Goal: Task Accomplishment & Management: Manage account settings

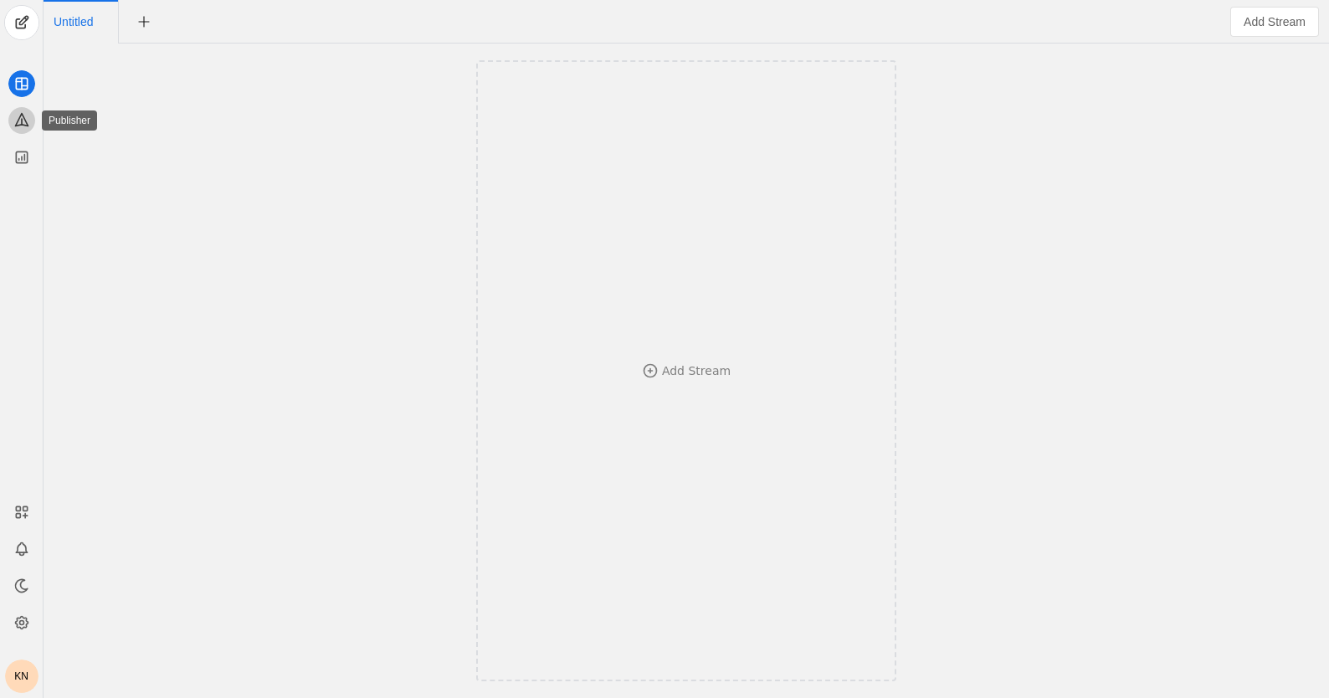
click at [20, 122] on icon at bounding box center [21, 119] width 17 height 17
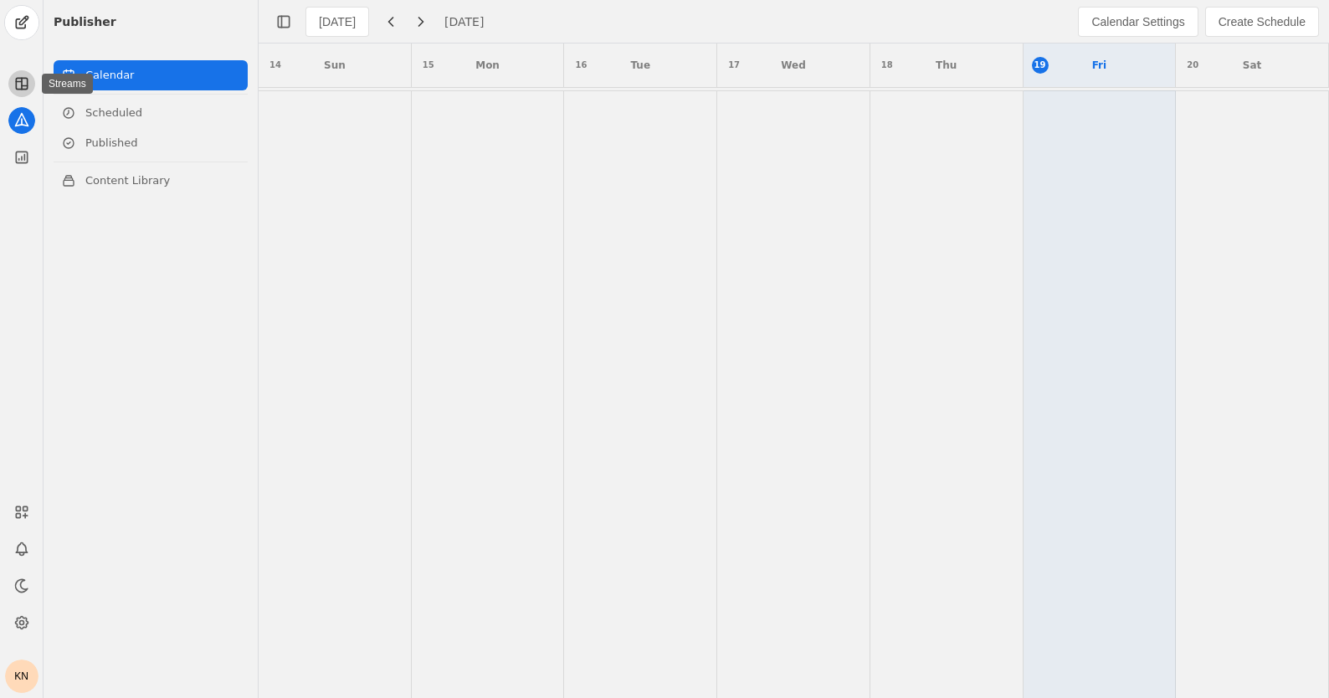
click at [22, 85] on icon at bounding box center [21, 83] width 17 height 17
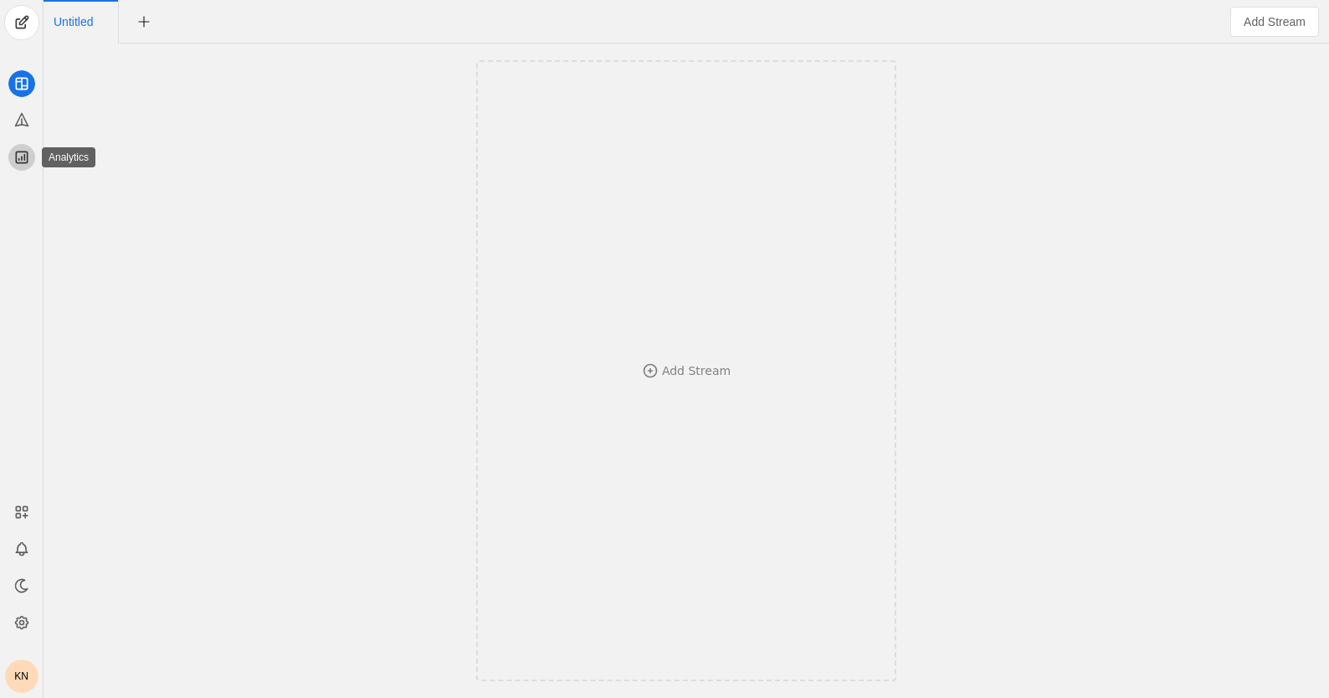
click at [19, 156] on icon at bounding box center [21, 157] width 17 height 17
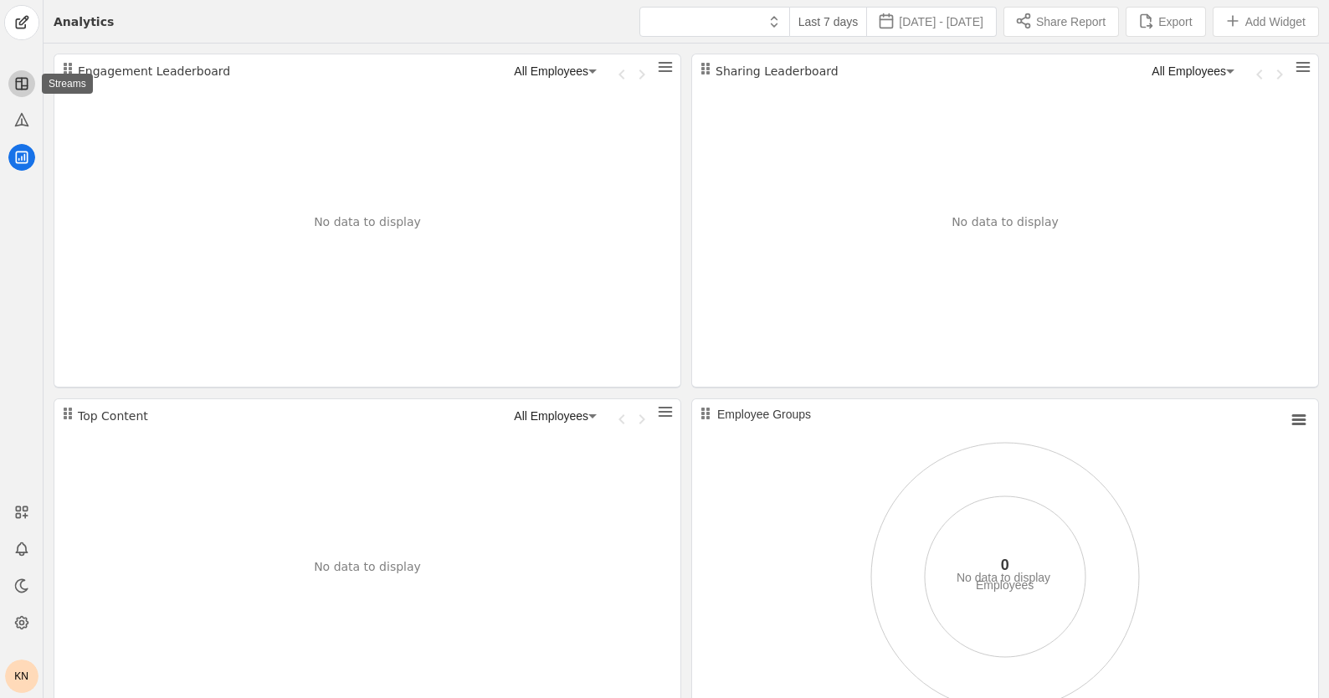
click at [22, 81] on icon at bounding box center [21, 83] width 17 height 17
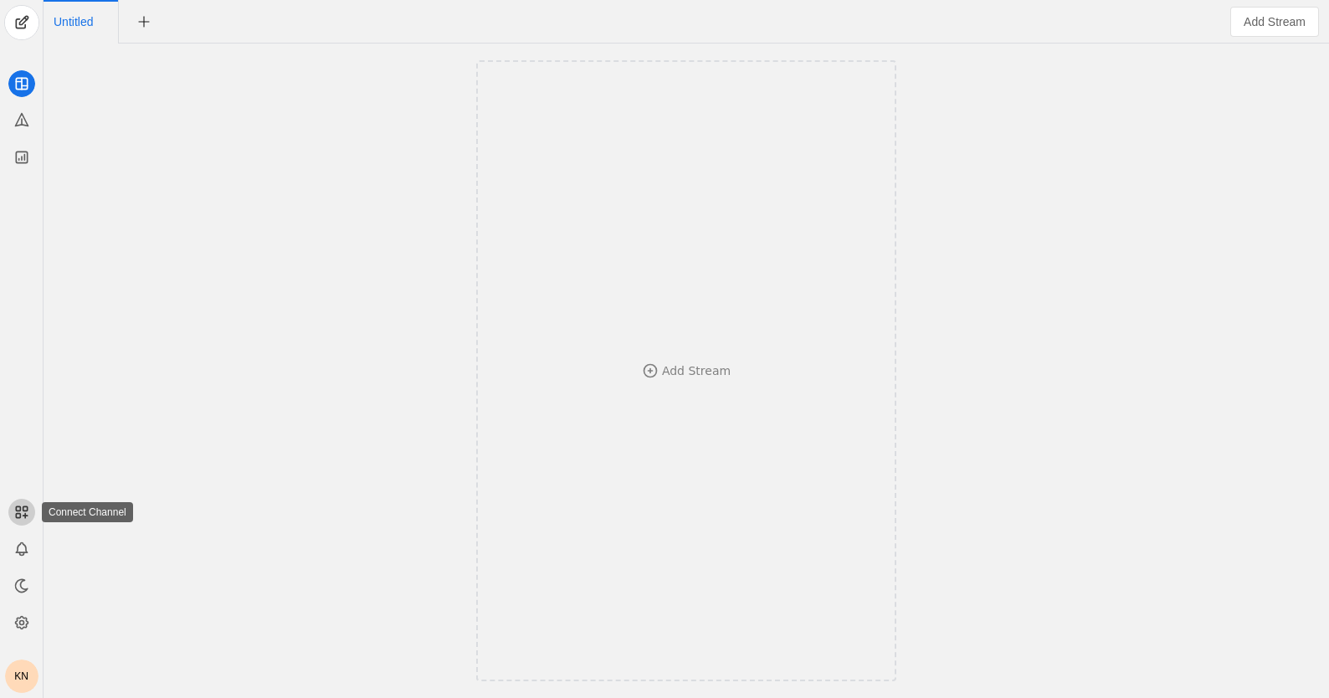
click at [23, 513] on icon at bounding box center [21, 512] width 17 height 17
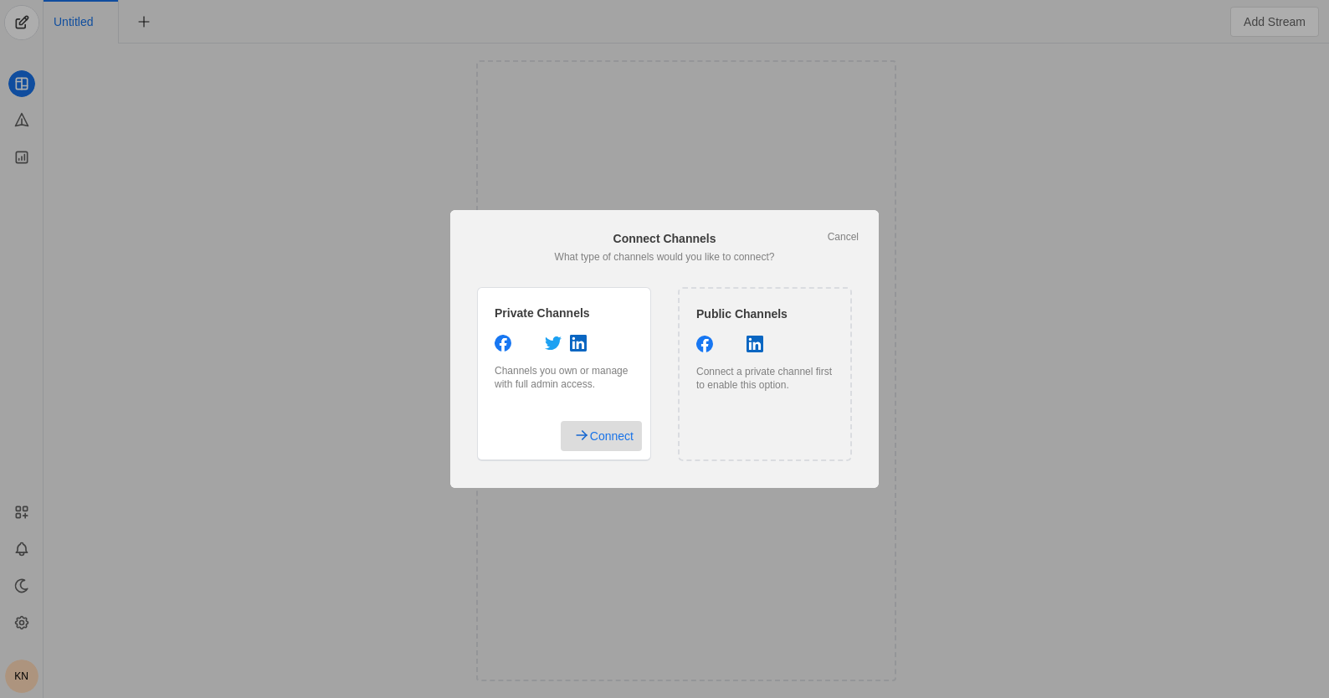
click at [601, 439] on span "Connect" at bounding box center [612, 436] width 44 height 30
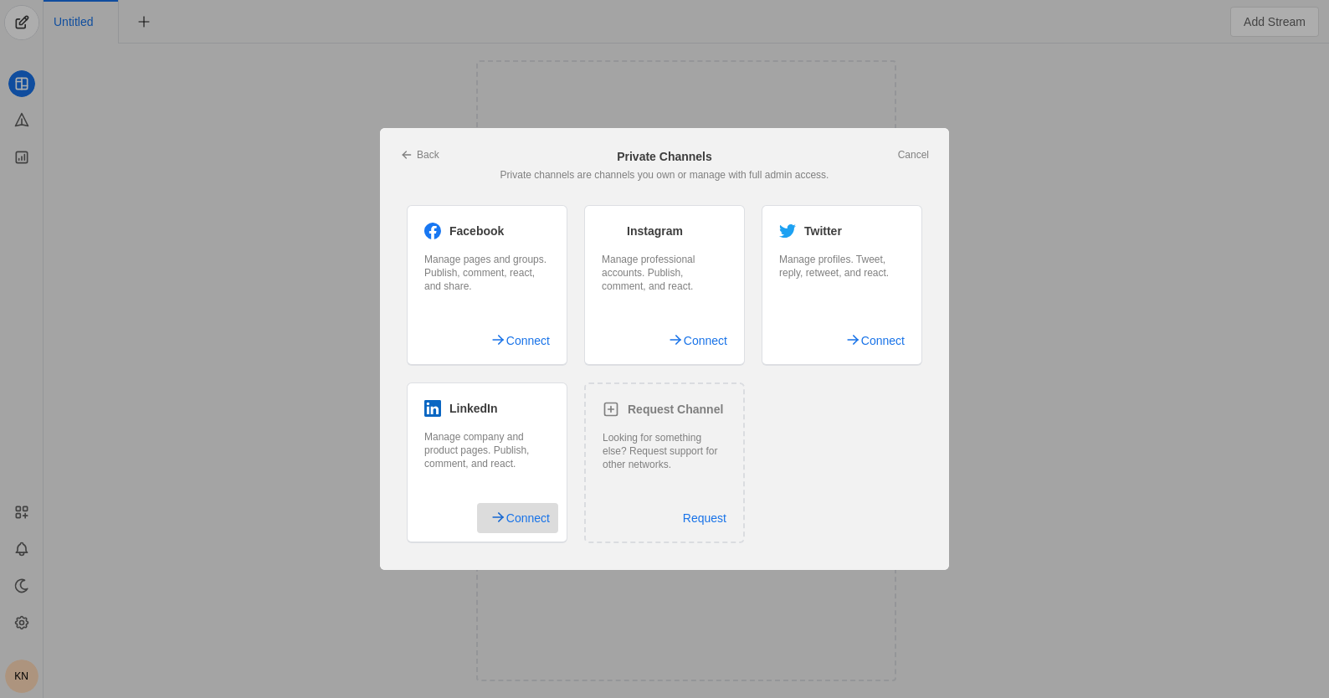
click at [521, 522] on span "Connect" at bounding box center [528, 518] width 44 height 30
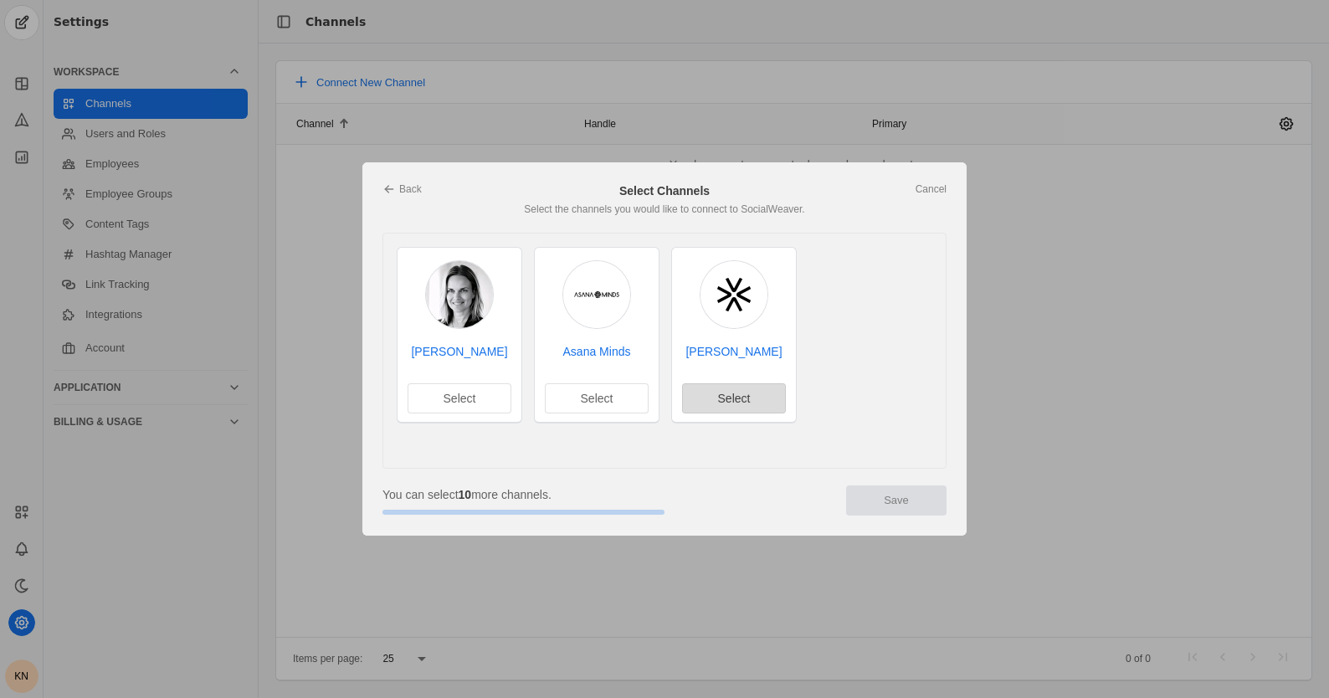
click at [730, 398] on span "Select" at bounding box center [734, 398] width 33 height 17
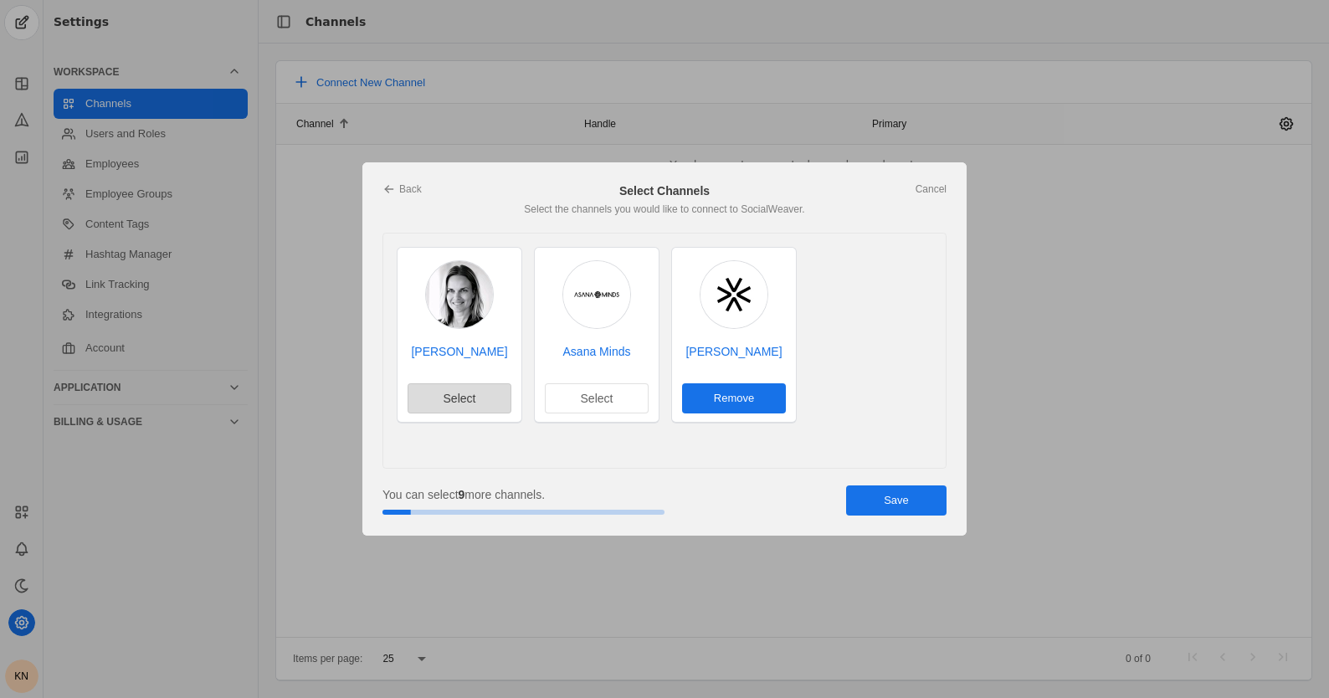
click at [450, 401] on span "Select" at bounding box center [460, 398] width 33 height 17
click at [466, 398] on span "Remove" at bounding box center [459, 398] width 40 height 17
click at [892, 504] on span "Save" at bounding box center [896, 500] width 25 height 17
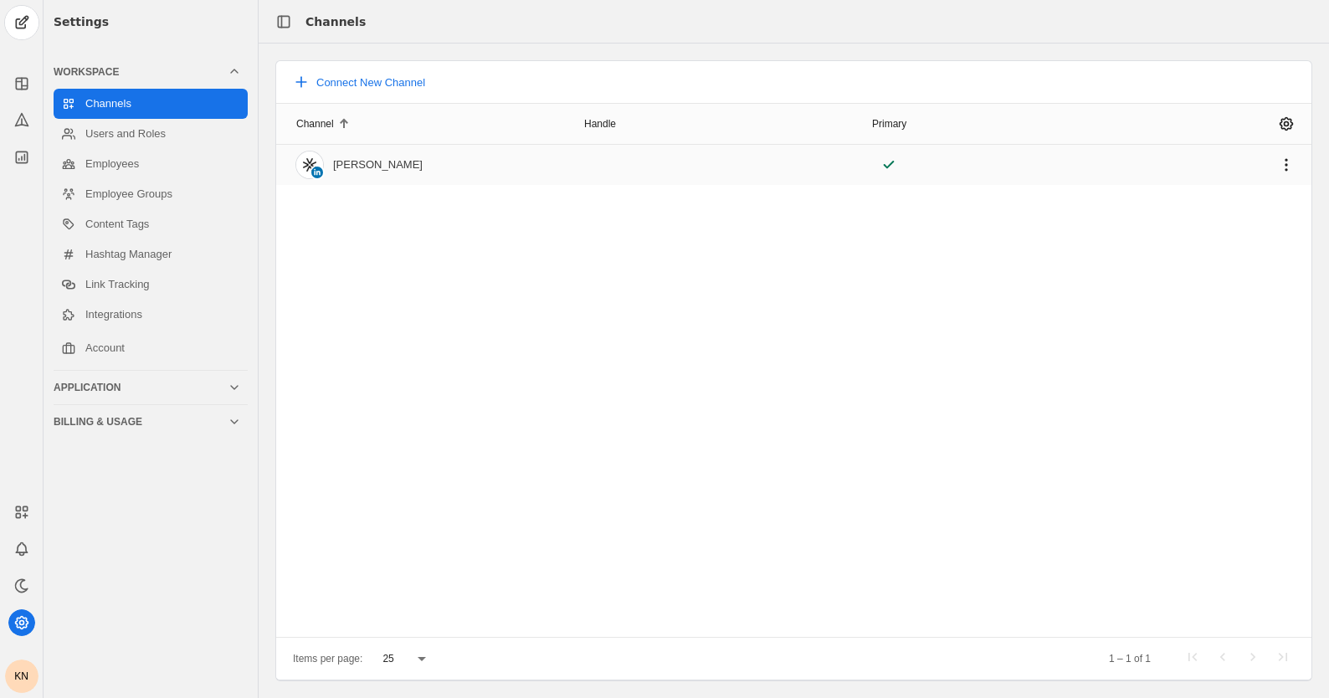
click at [309, 162] on img at bounding box center [309, 165] width 27 height 27
click at [119, 134] on link "Users and Roles" at bounding box center [151, 134] width 194 height 30
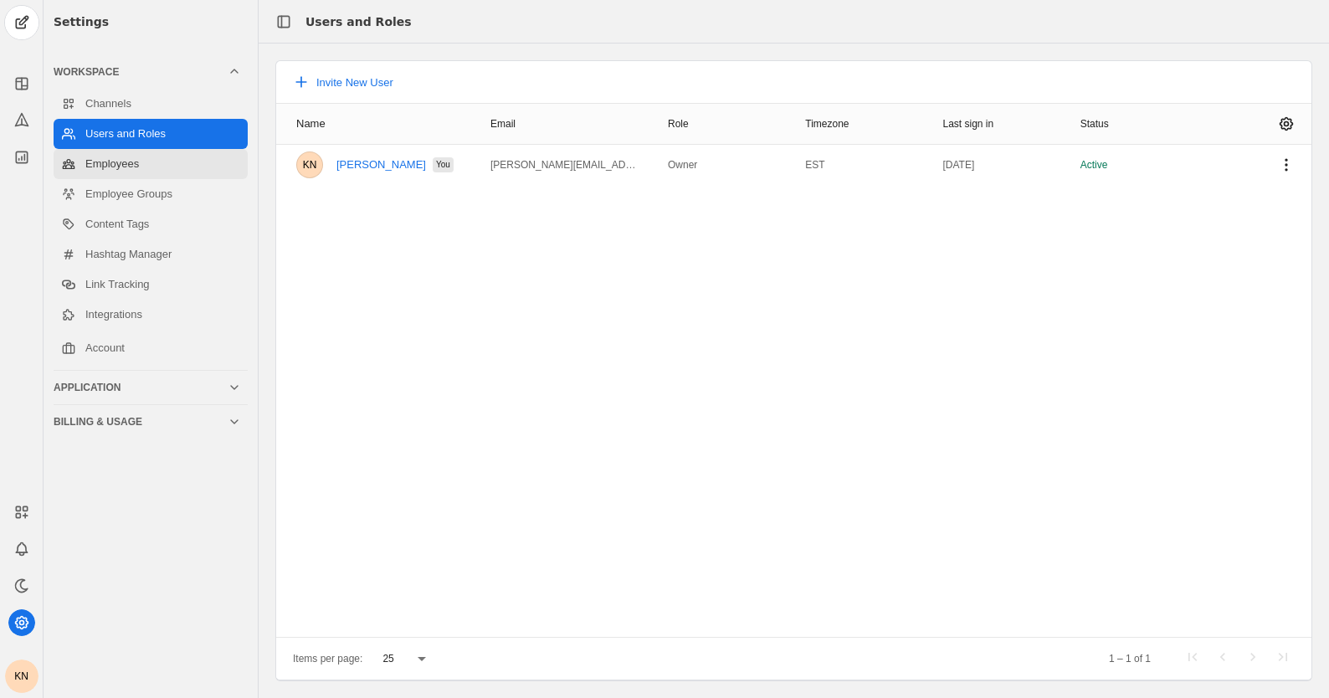
click at [116, 170] on link "Employees" at bounding box center [151, 164] width 194 height 30
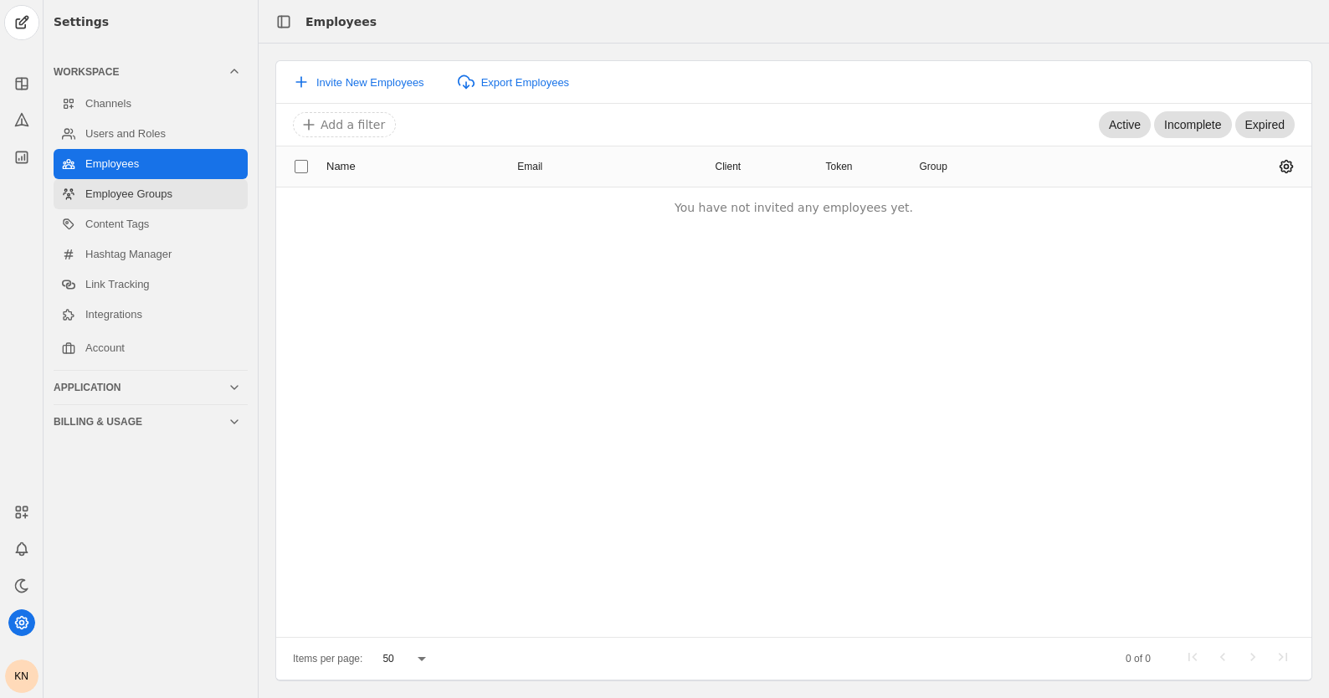
click at [111, 201] on link "Employee Groups" at bounding box center [151, 194] width 194 height 30
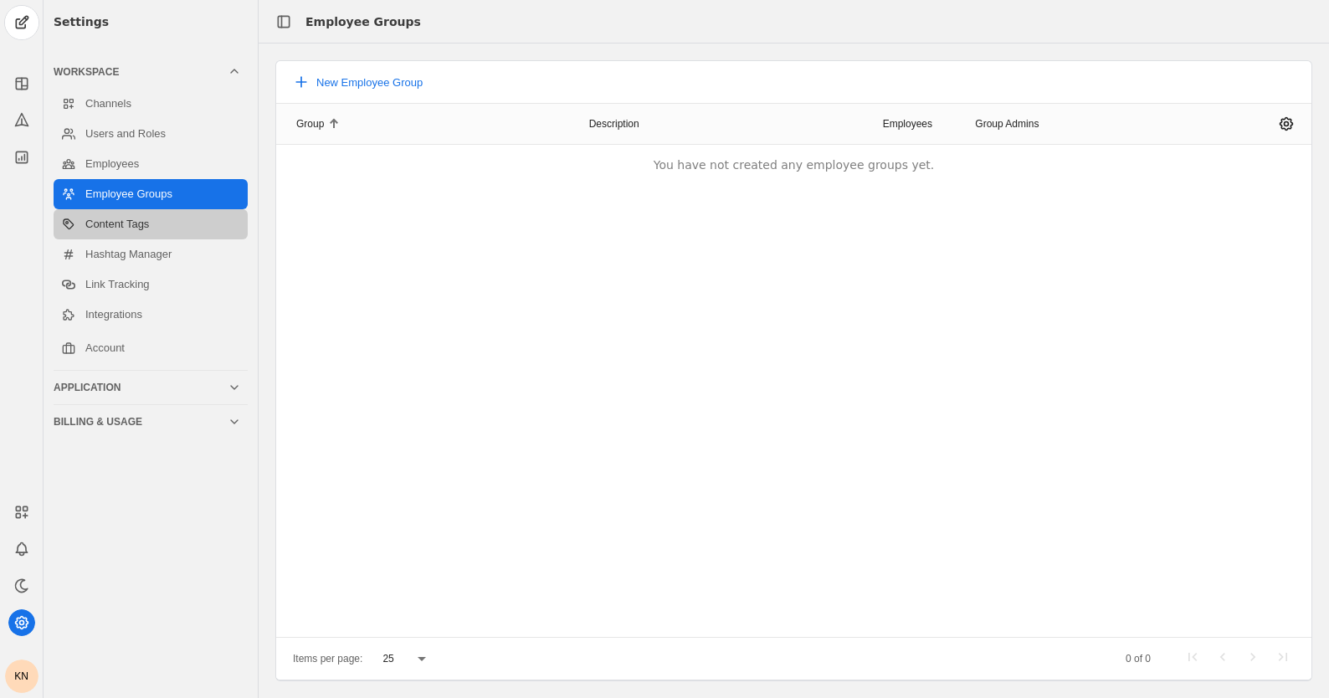
click at [110, 230] on link "Content Tags" at bounding box center [151, 224] width 194 height 30
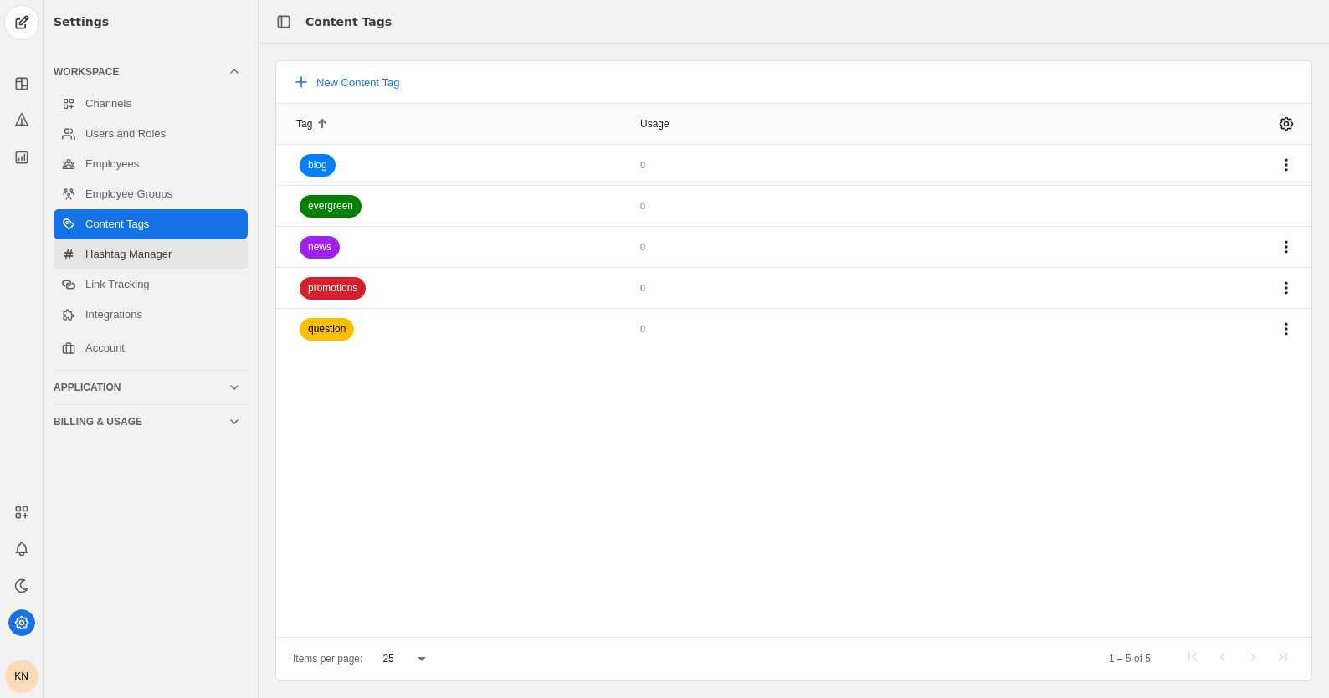
click at [108, 256] on link "Hashtag Manager" at bounding box center [151, 254] width 194 height 30
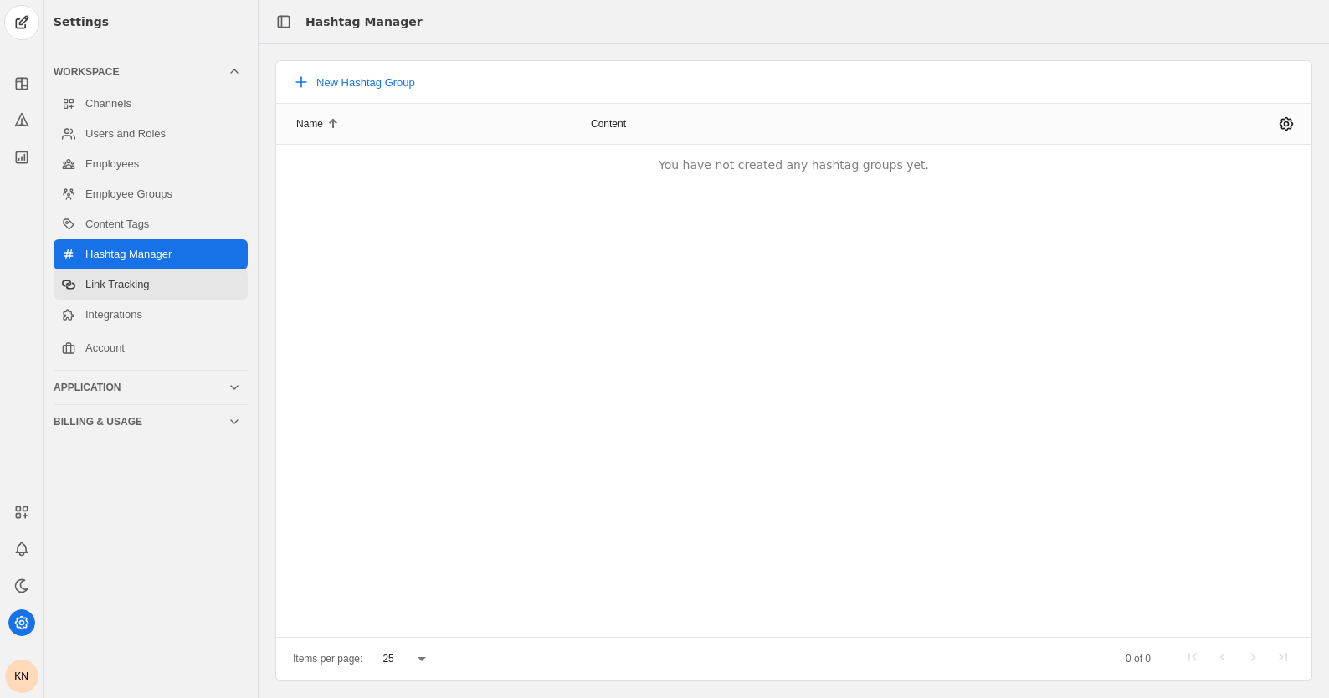
click at [100, 291] on link "Link Tracking" at bounding box center [151, 285] width 194 height 30
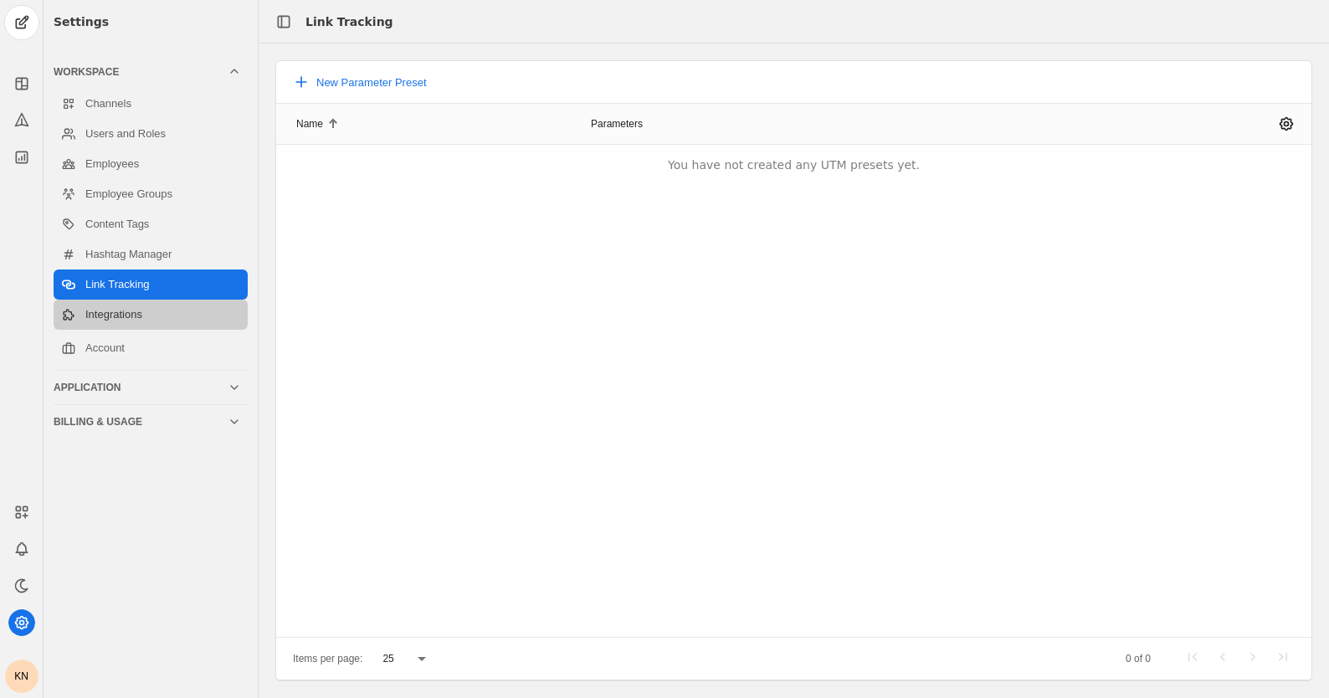
click at [111, 319] on link "Integrations" at bounding box center [151, 315] width 194 height 30
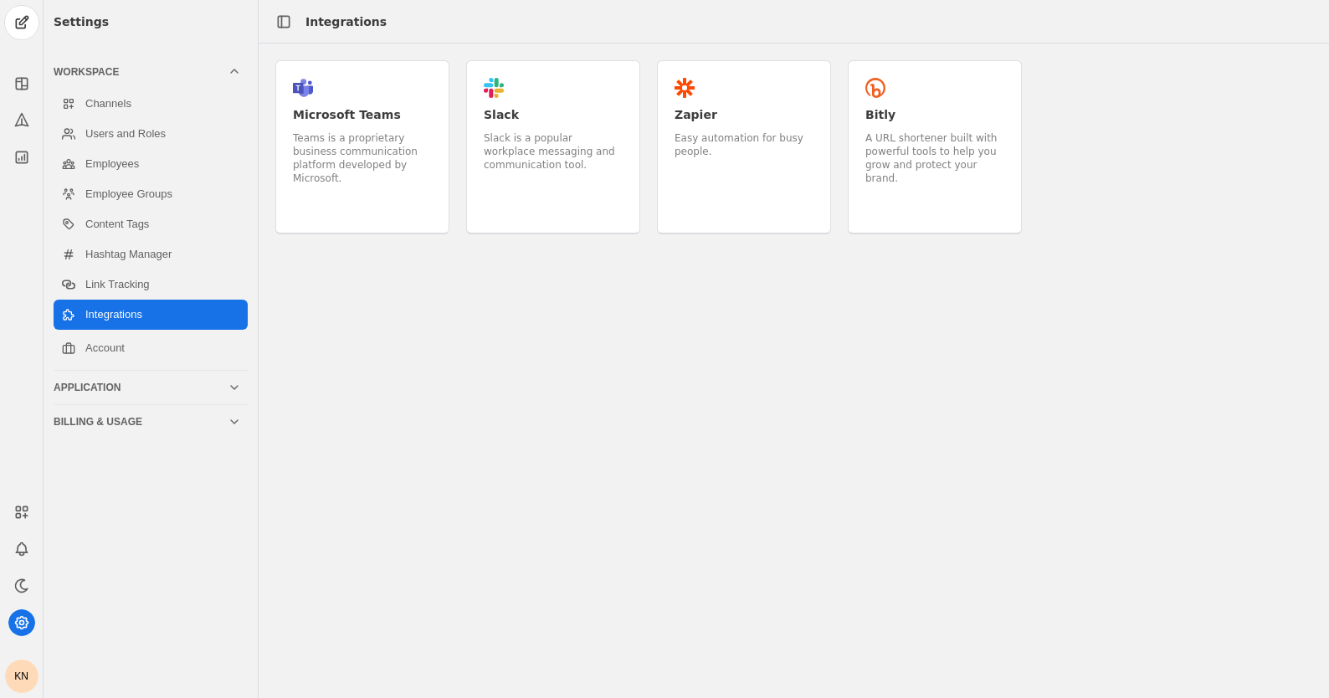
click at [236, 390] on icon at bounding box center [234, 387] width 13 height 13
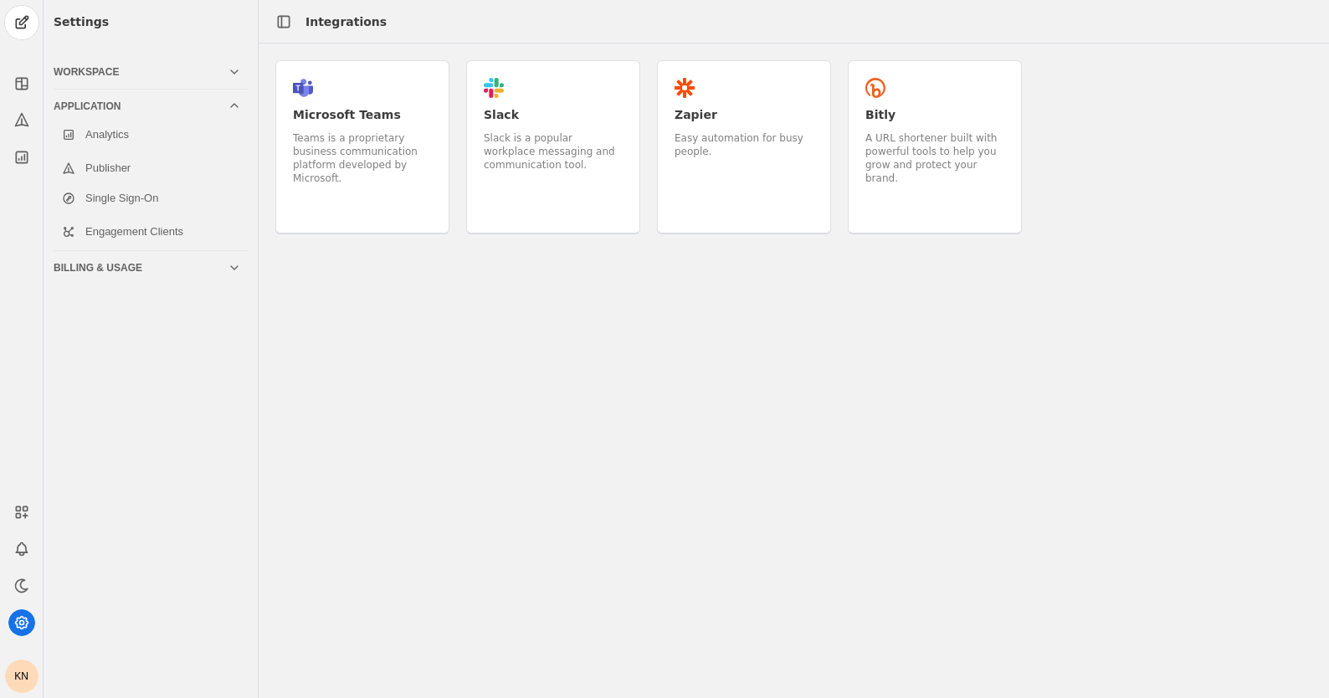
click at [232, 270] on icon at bounding box center [234, 267] width 13 height 13
click at [236, 143] on icon at bounding box center [234, 139] width 13 height 13
click at [236, 72] on polyline at bounding box center [234, 71] width 7 height 3
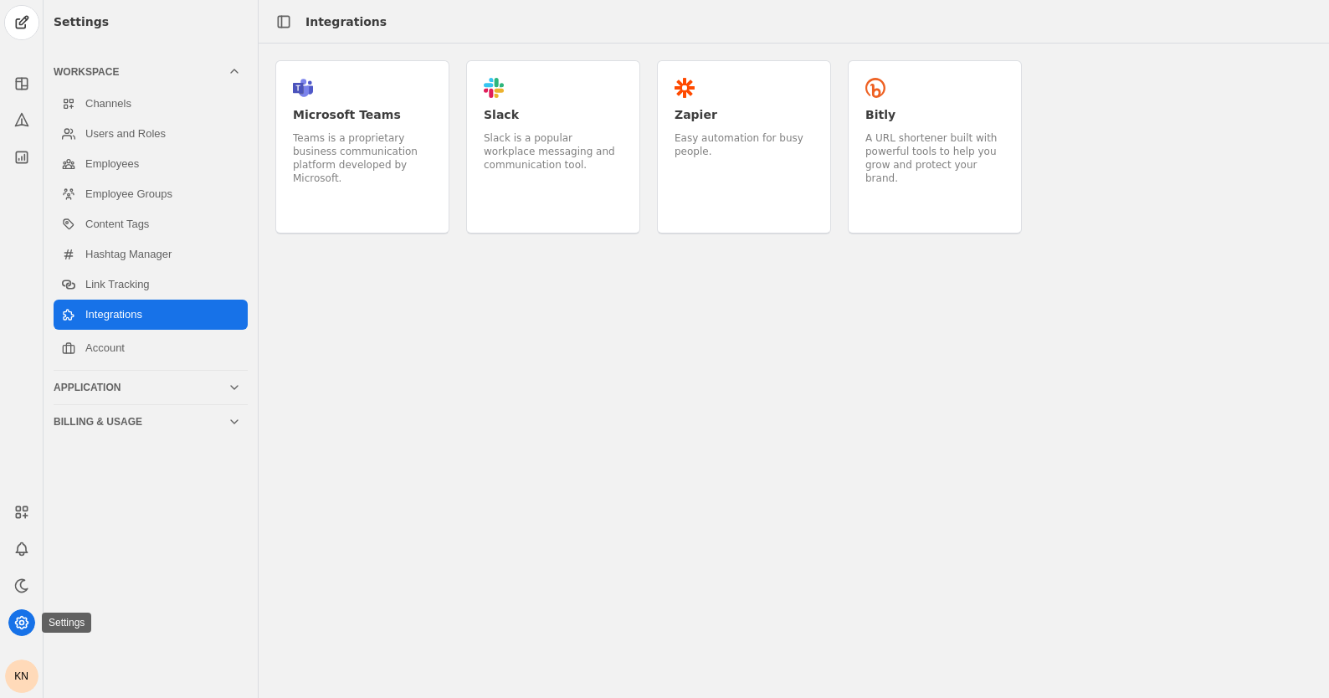
click at [21, 628] on icon at bounding box center [21, 623] width 13 height 13
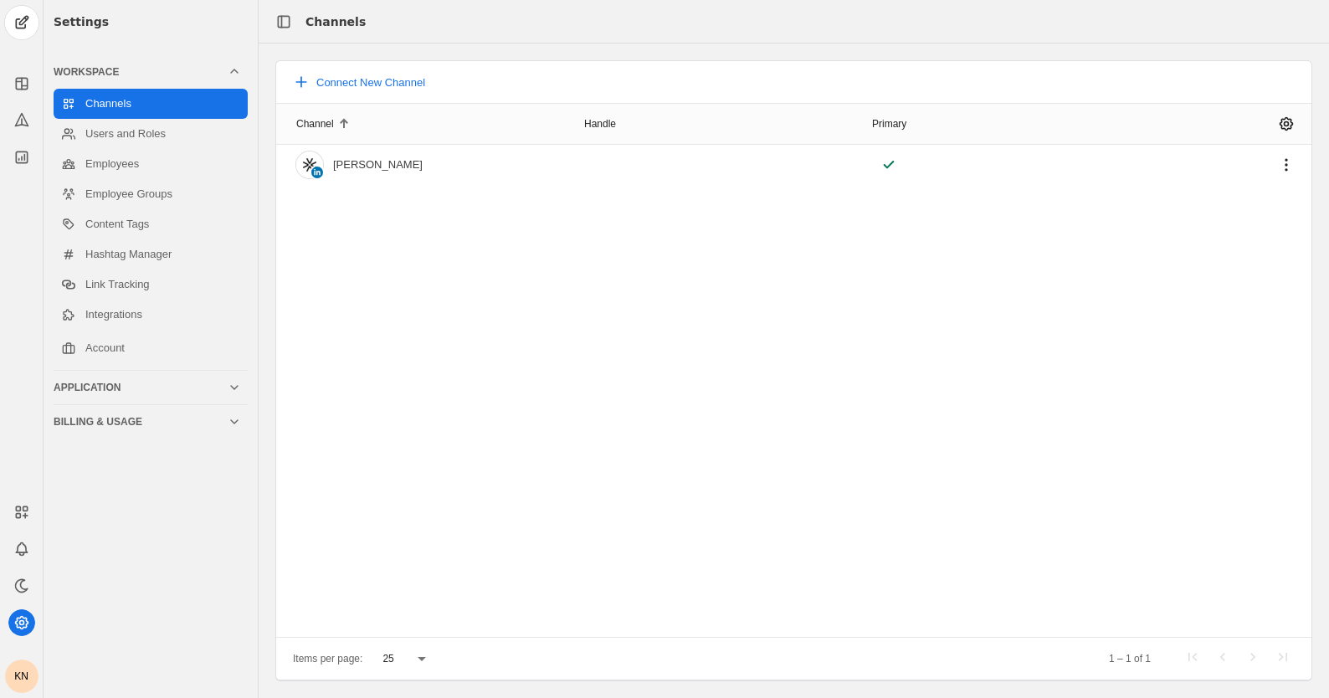
click at [133, 388] on div "Application" at bounding box center [141, 387] width 174 height 13
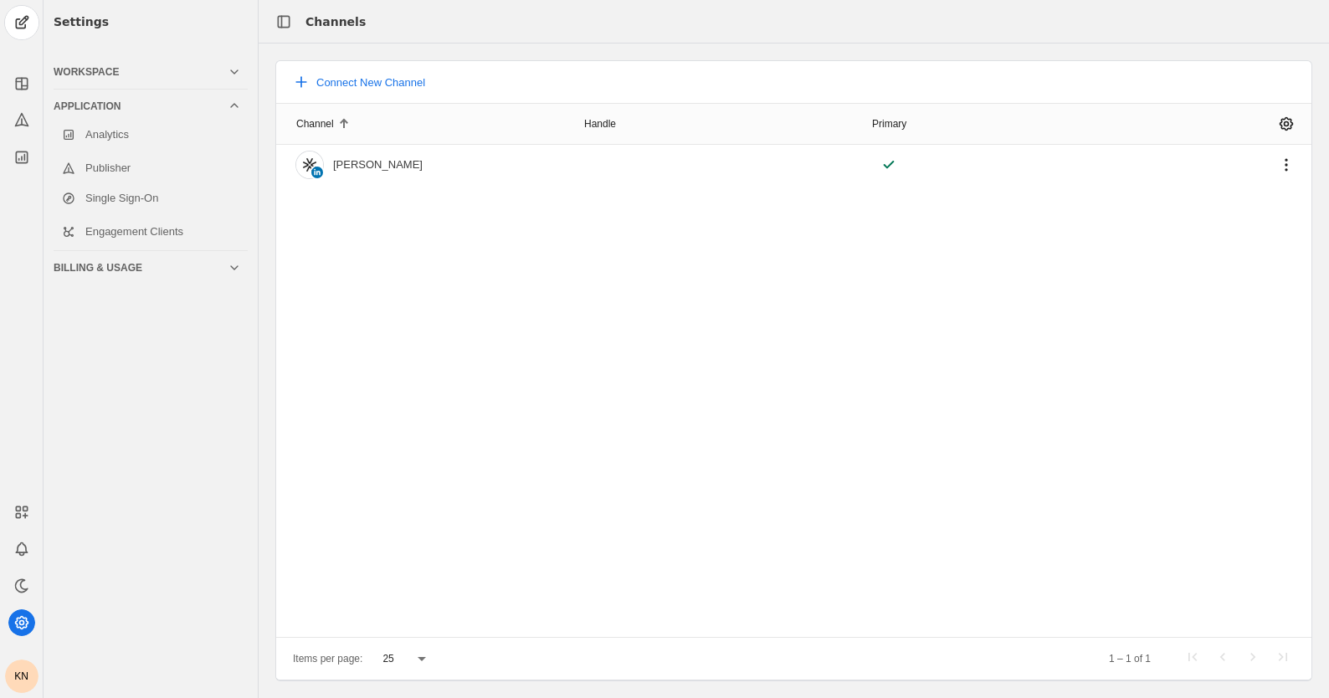
click at [228, 268] on icon at bounding box center [234, 267] width 13 height 13
click at [108, 208] on link "Plans" at bounding box center [151, 203] width 194 height 30
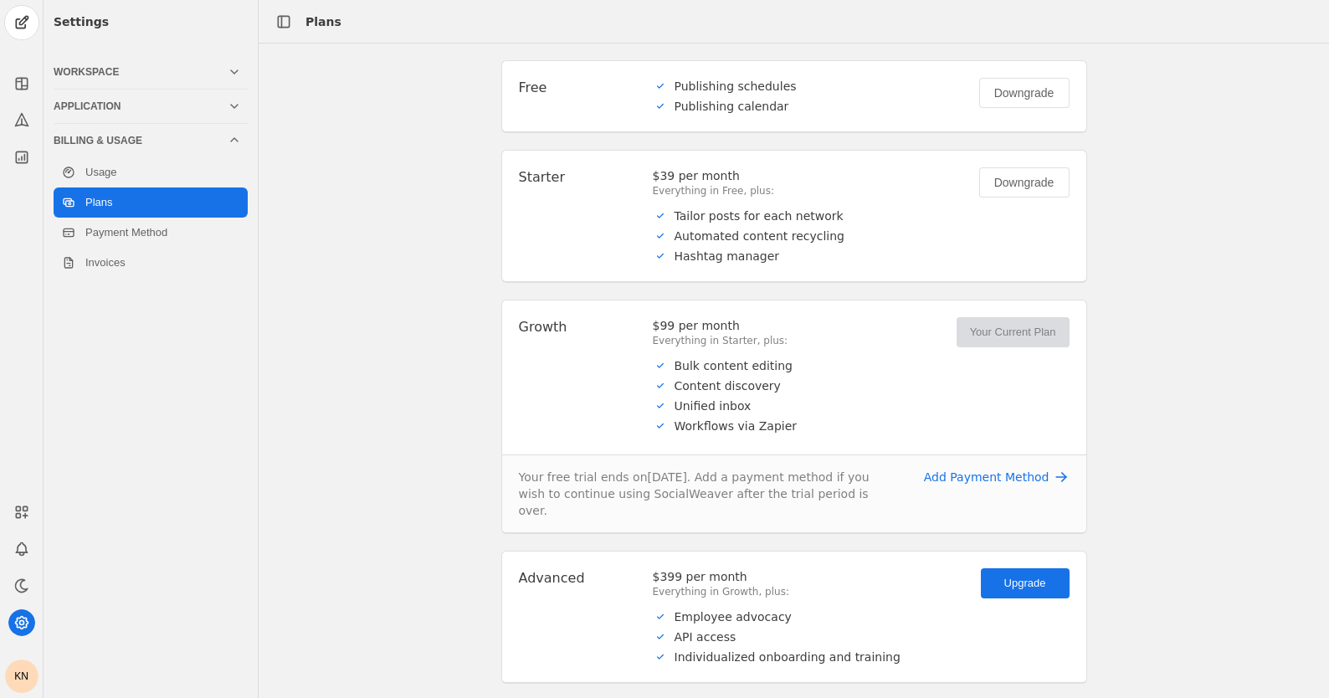
click at [687, 495] on span "Your free trial ends on Oct 3, 2025 . Add a payment method if you wish to conti…" at bounding box center [694, 493] width 351 height 47
click at [709, 496] on span "Your free trial ends on Oct 3, 2025 . Add a payment method if you wish to conti…" at bounding box center [694, 493] width 351 height 47
click at [1017, 337] on app-button "Your Current Plan" at bounding box center [1013, 332] width 113 height 30
click at [745, 390] on div "Content discovery" at bounding box center [728, 386] width 106 height 17
drag, startPoint x: 779, startPoint y: 422, endPoint x: 680, endPoint y: 422, distance: 99.6
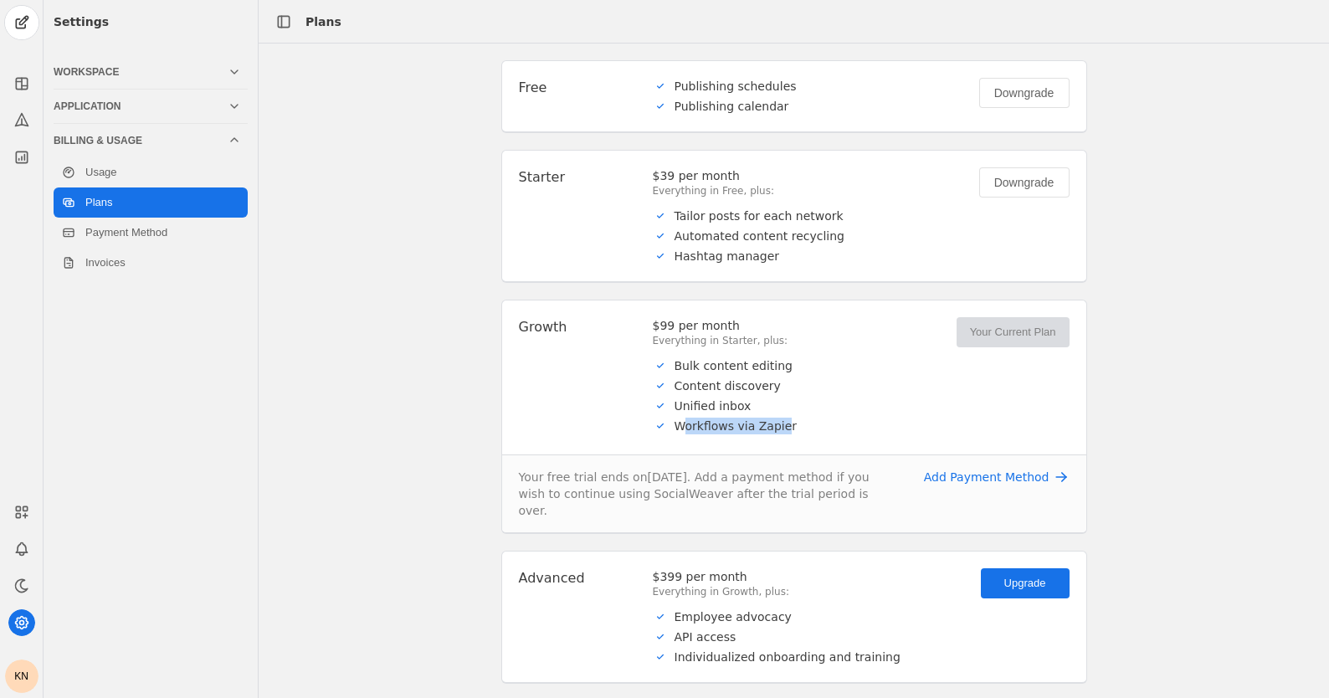
click at [680, 422] on div "Workflows via Zapier" at bounding box center [736, 426] width 123 height 17
drag, startPoint x: 748, startPoint y: 260, endPoint x: 697, endPoint y: 258, distance: 50.3
click at [697, 259] on div "Hashtag manager" at bounding box center [727, 256] width 105 height 17
click at [766, 235] on div "Automated content recycling" at bounding box center [760, 236] width 171 height 17
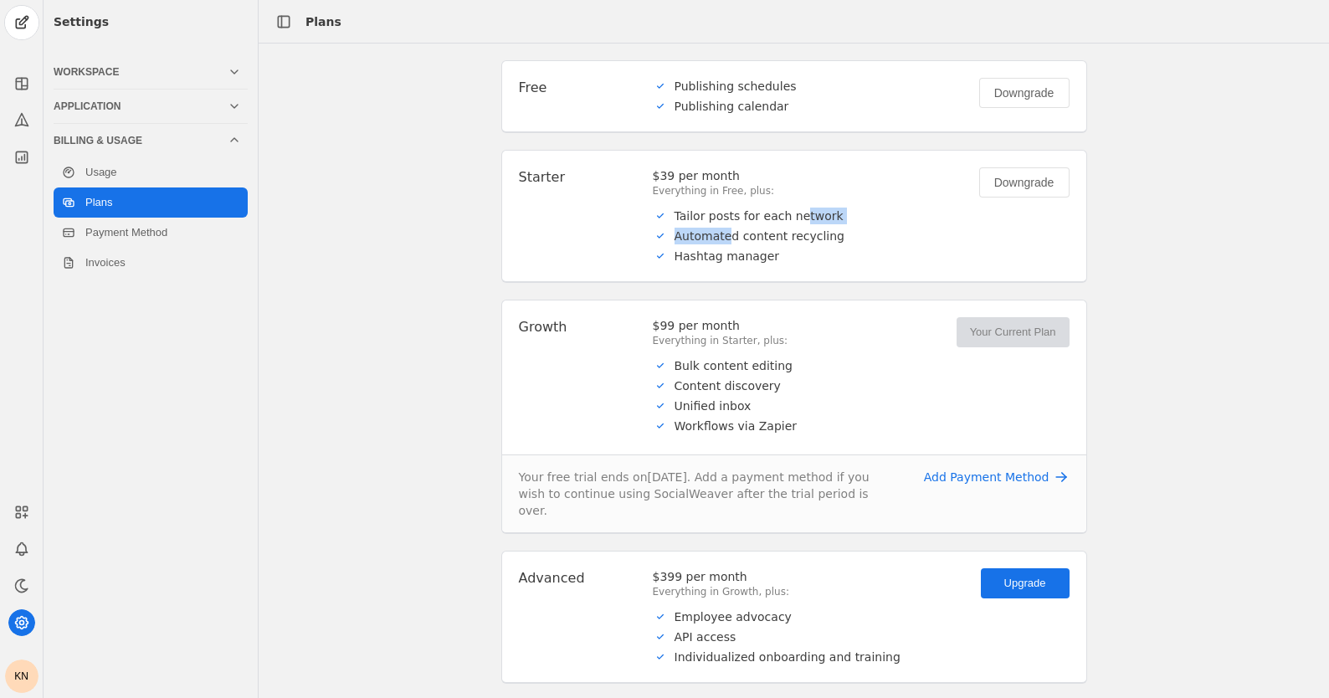
drag, startPoint x: 800, startPoint y: 223, endPoint x: 724, endPoint y: 228, distance: 76.3
click at [724, 228] on ul "Tailor posts for each network Automated content recycling Hashtag manager" at bounding box center [809, 236] width 313 height 57
click at [758, 228] on div "Automated content recycling" at bounding box center [760, 236] width 171 height 17
click at [127, 234] on link "Payment Method" at bounding box center [151, 233] width 194 height 30
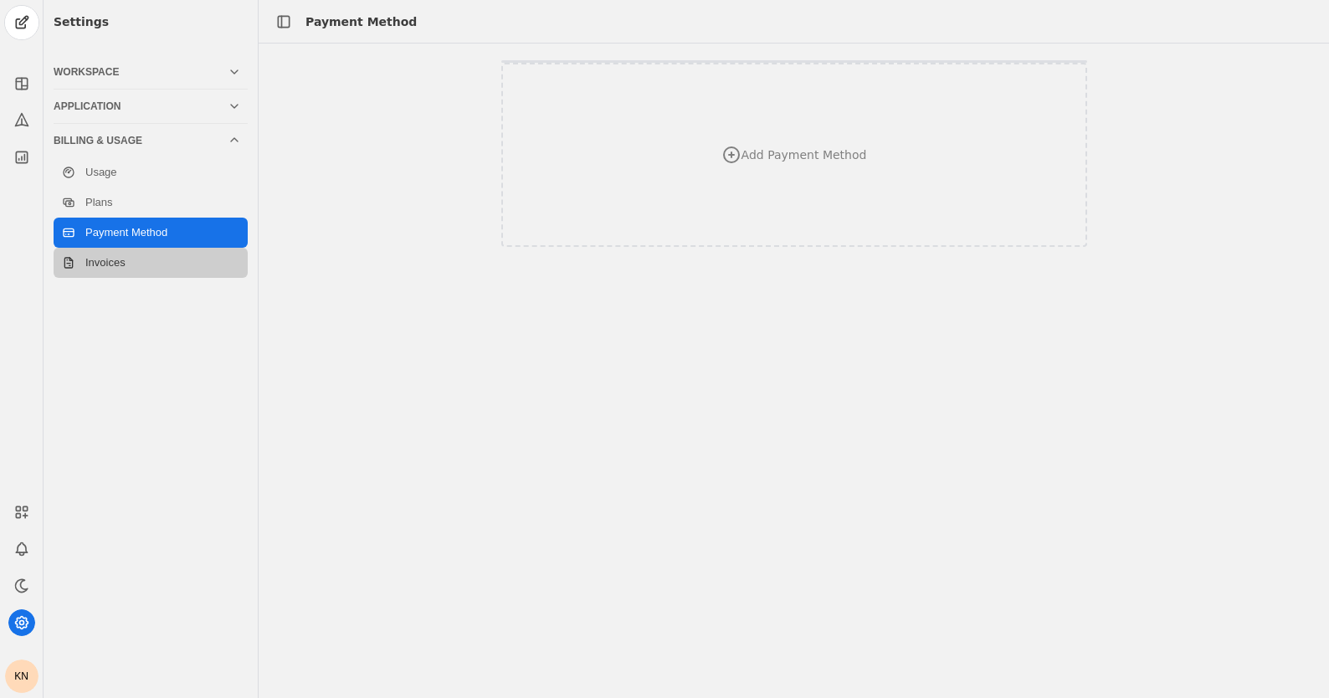
click at [114, 264] on link "Invoices" at bounding box center [151, 263] width 194 height 30
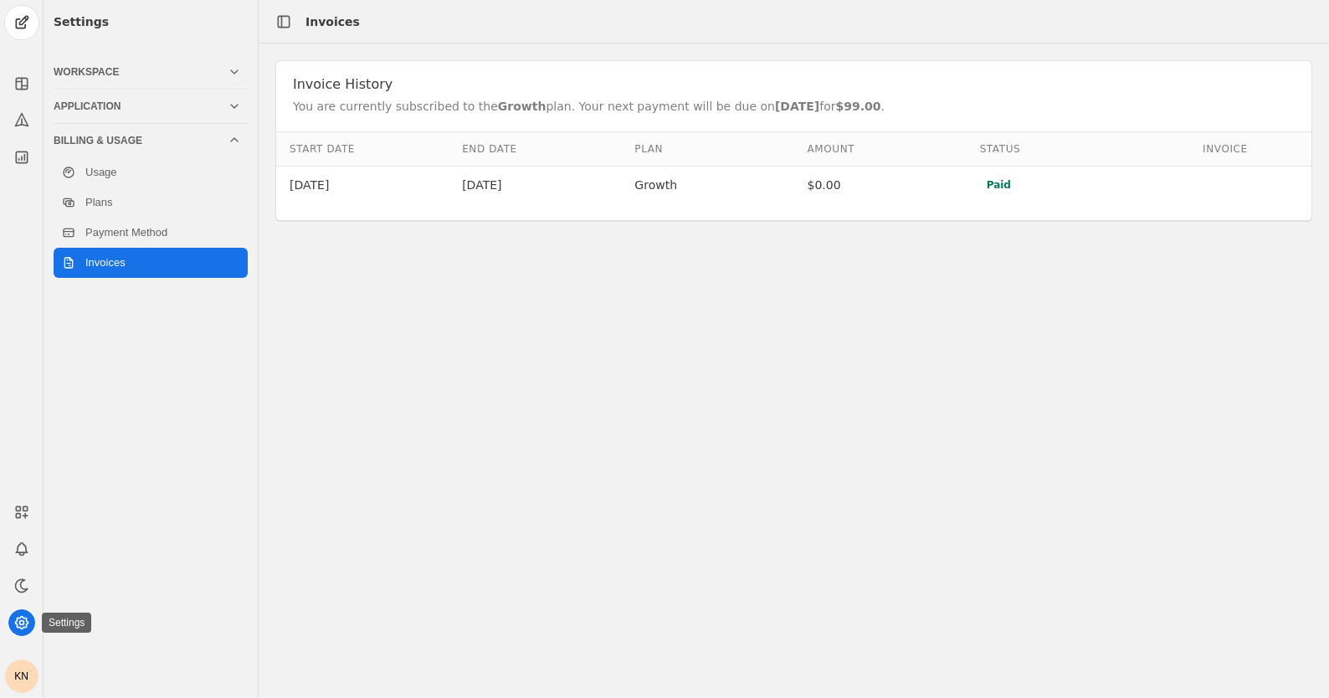
click at [17, 626] on icon at bounding box center [21, 623] width 13 height 13
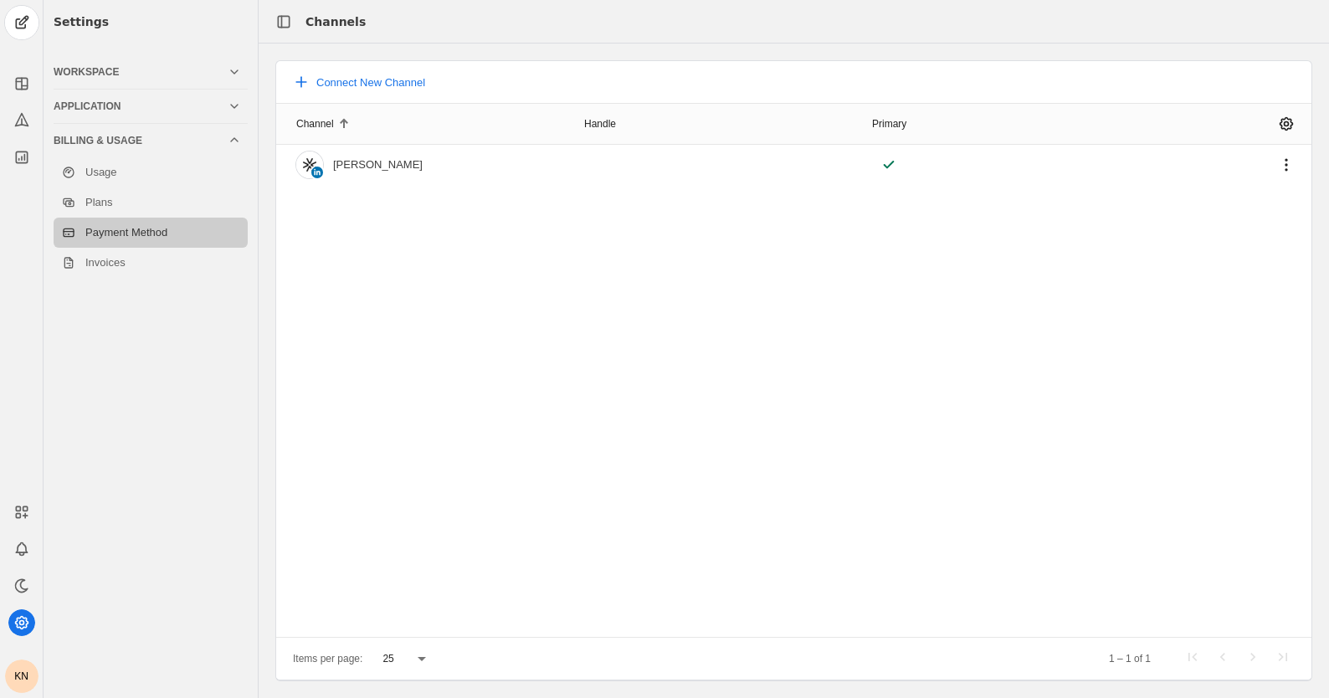
click at [107, 233] on link "Payment Method" at bounding box center [151, 233] width 194 height 30
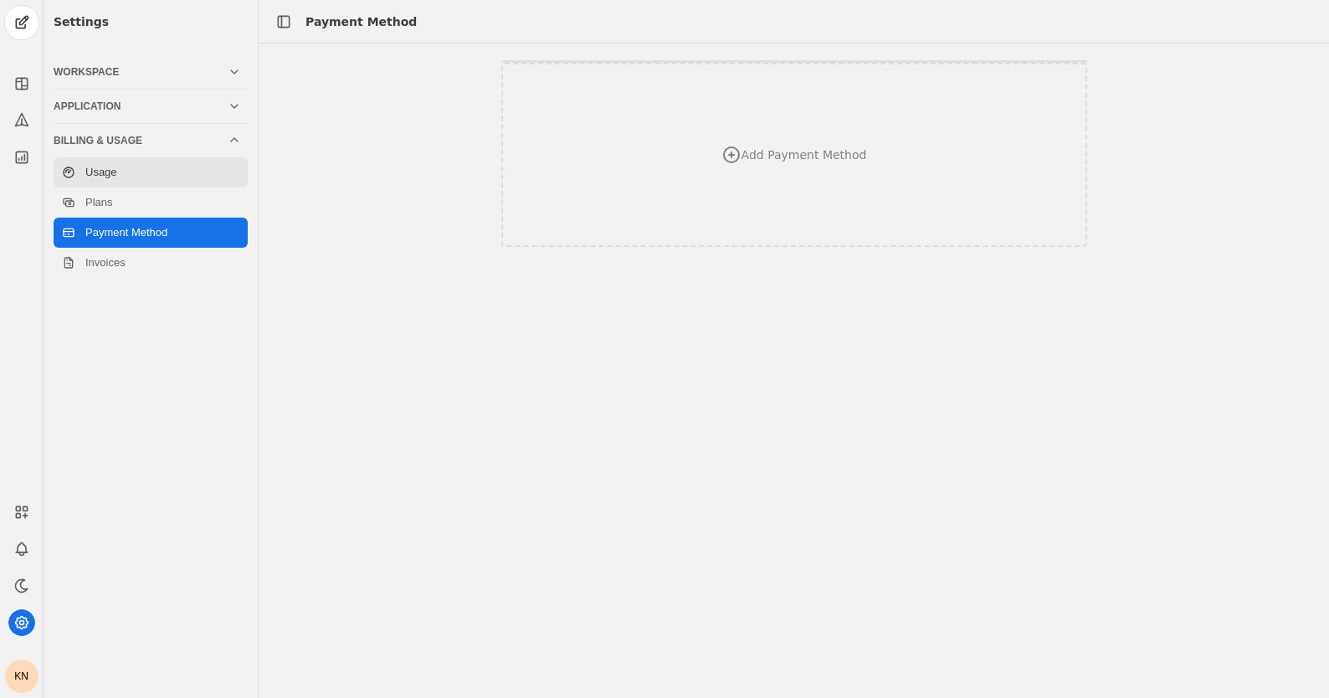
click at [110, 169] on link "Usage" at bounding box center [151, 172] width 194 height 30
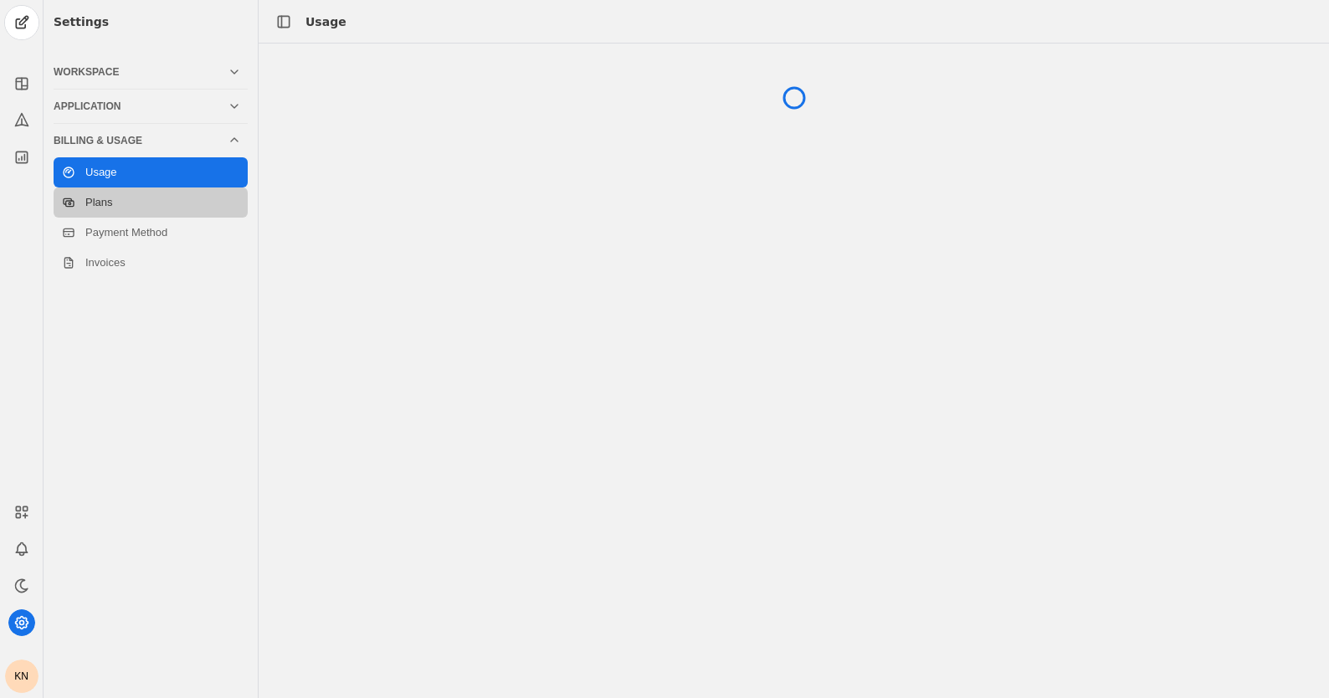
click at [109, 208] on link "Plans" at bounding box center [151, 203] width 194 height 30
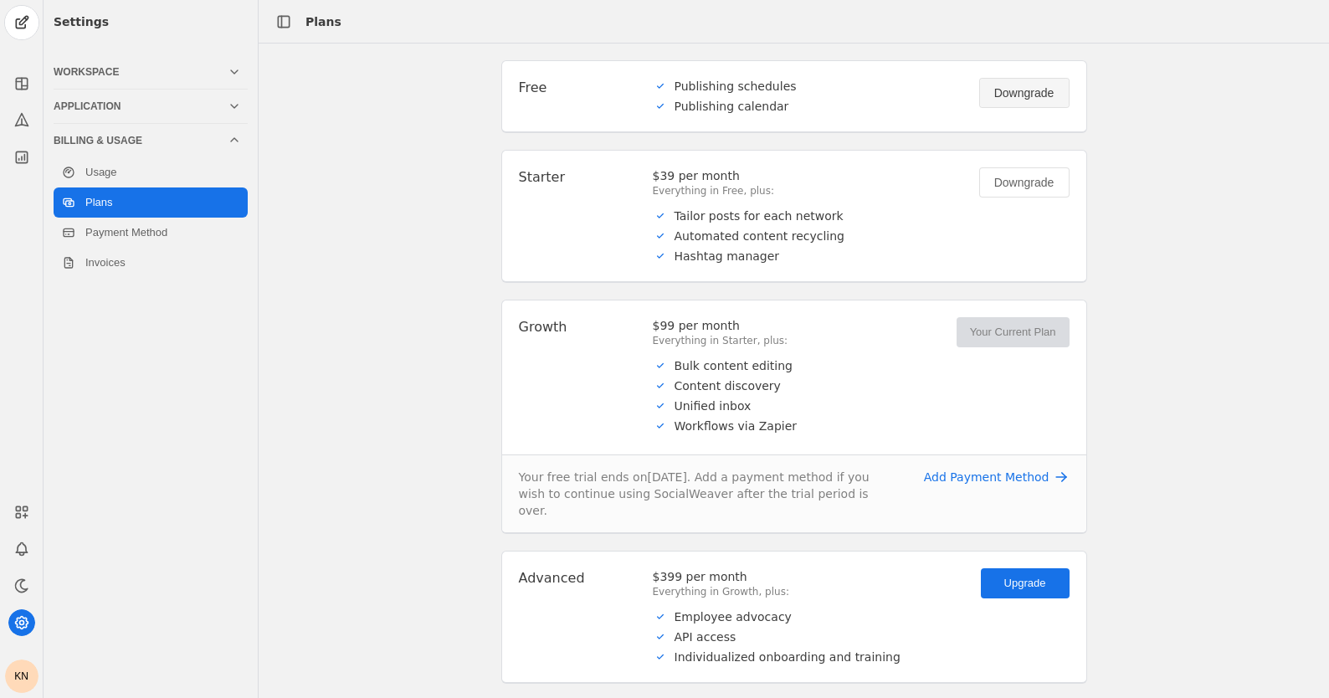
click at [1023, 96] on div "Downgrade" at bounding box center [1025, 93] width 60 height 17
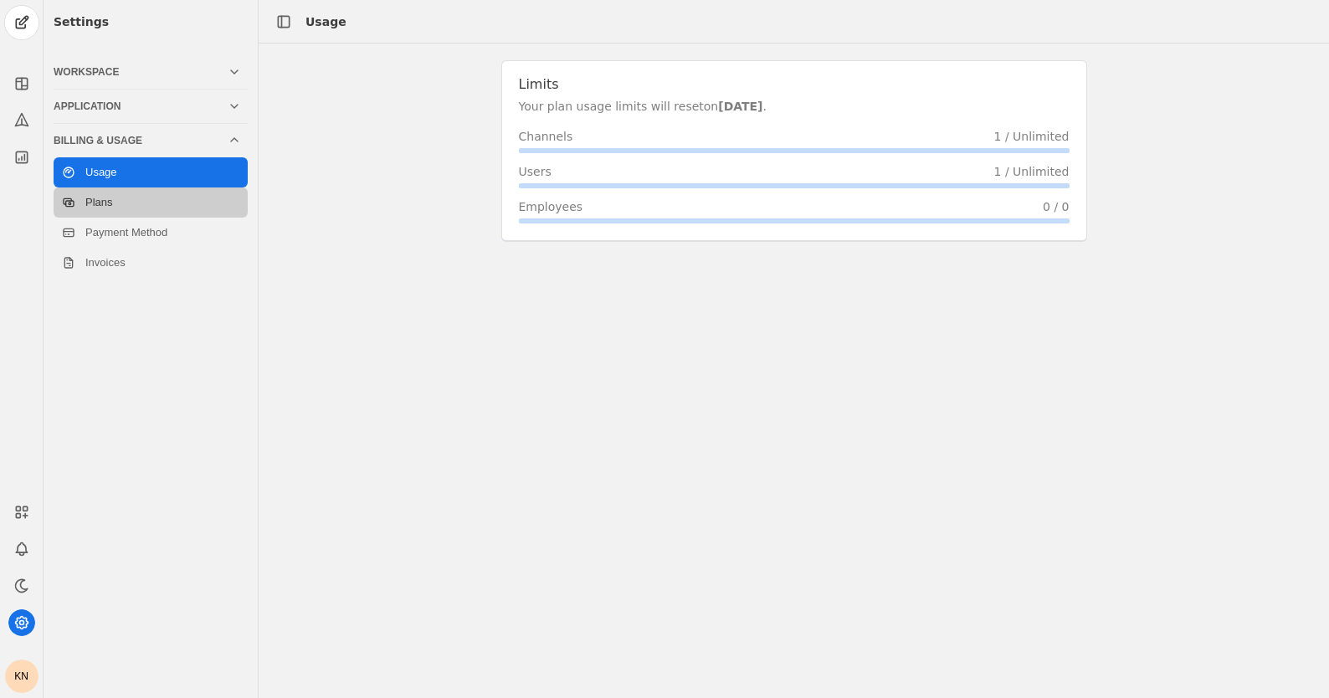
click at [109, 205] on link "Plans" at bounding box center [151, 203] width 194 height 30
